Goal: Task Accomplishment & Management: Complete application form

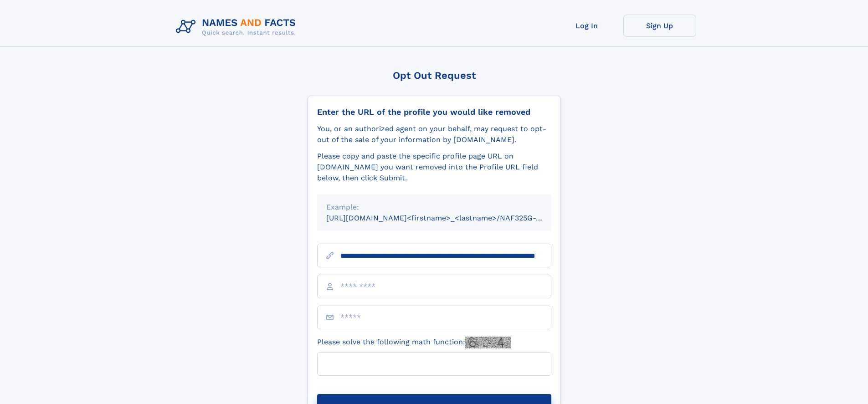
type input "**********"
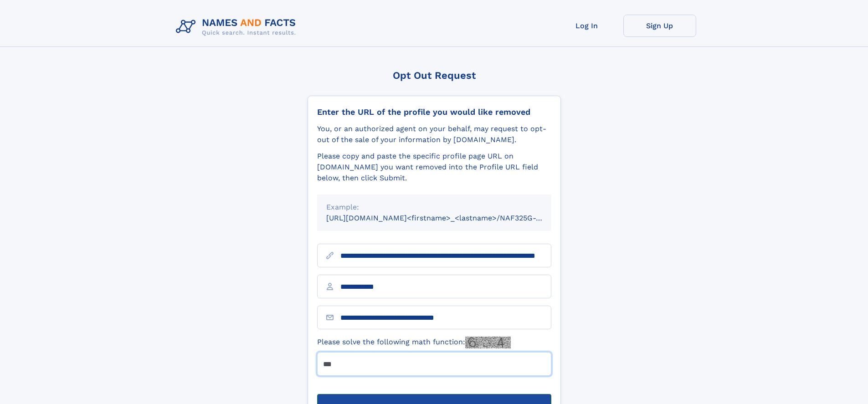
type input "***"
click at [434, 394] on button "Submit Opt Out Request" at bounding box center [434, 408] width 234 height 29
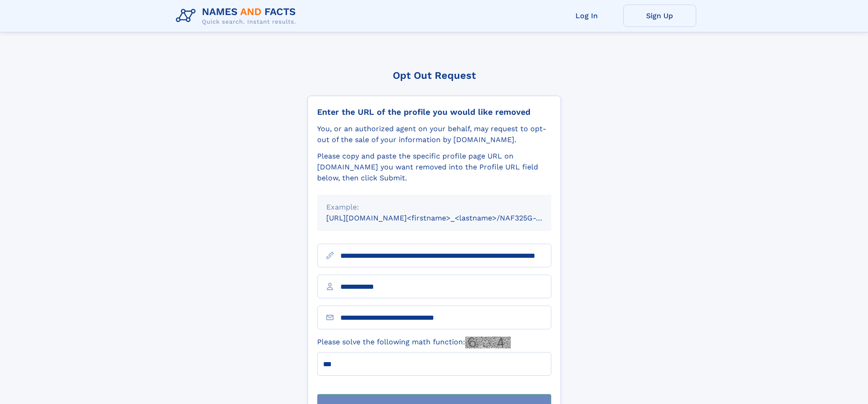
scroll to position [29, 0]
